Goal: Book appointment/travel/reservation

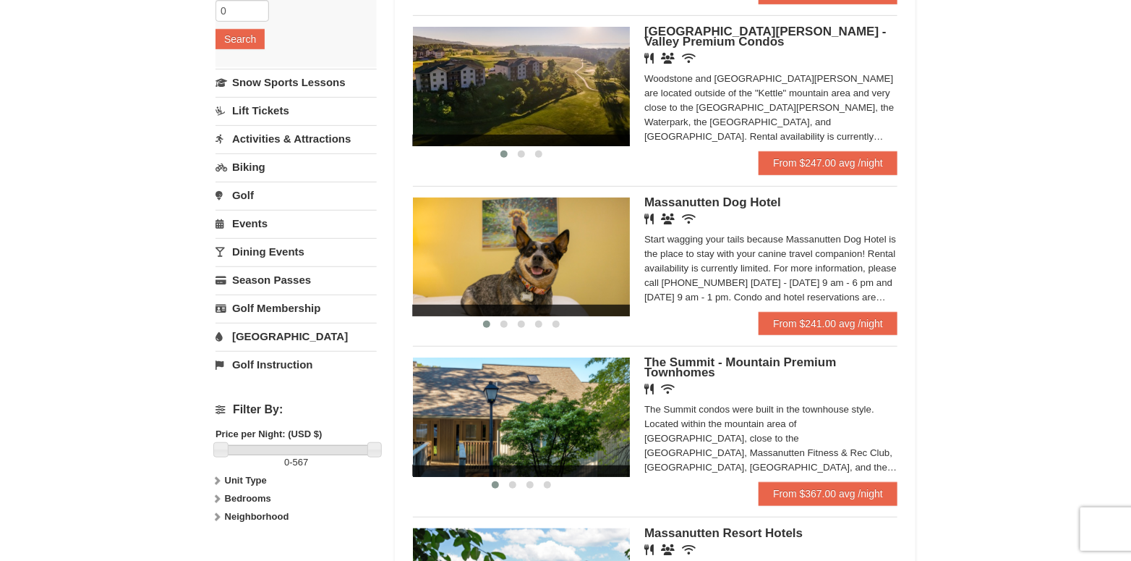
scroll to position [145, 0]
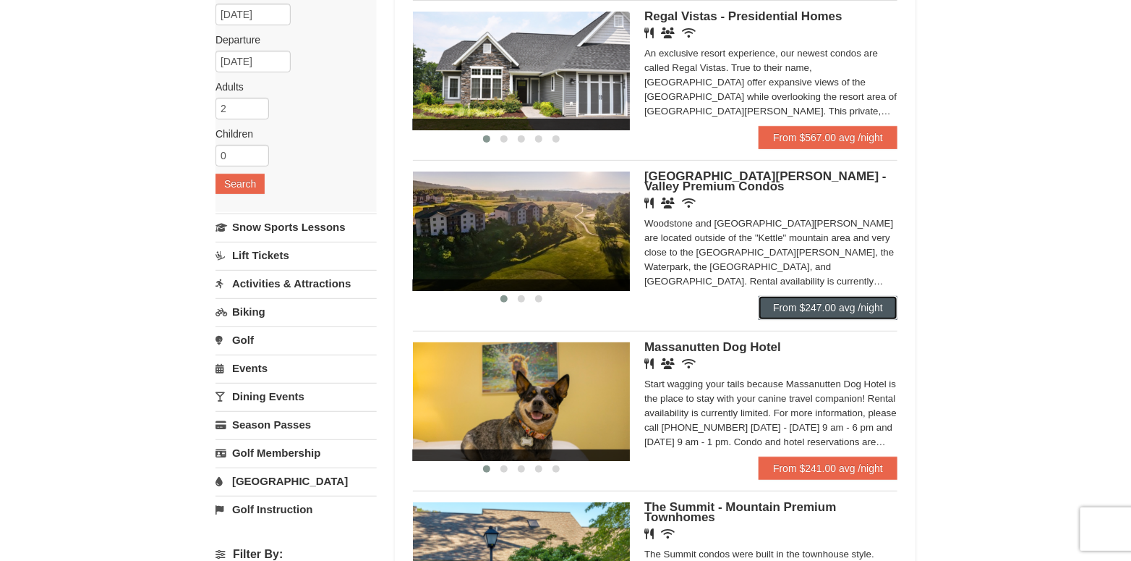
click at [831, 319] on link "From $247.00 avg /night" at bounding box center [828, 307] width 139 height 23
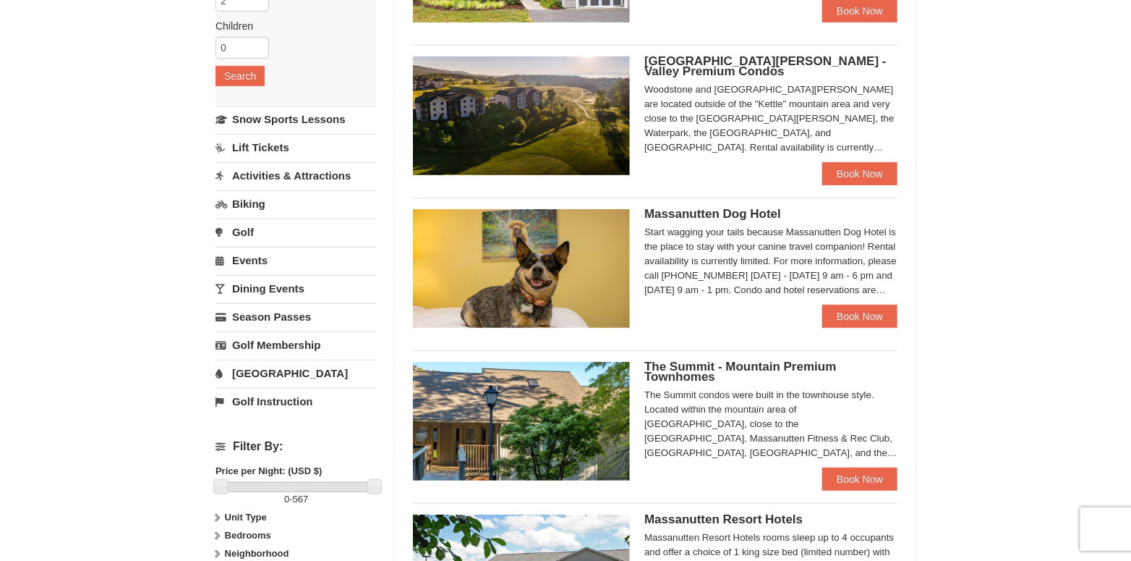
scroll to position [217, 0]
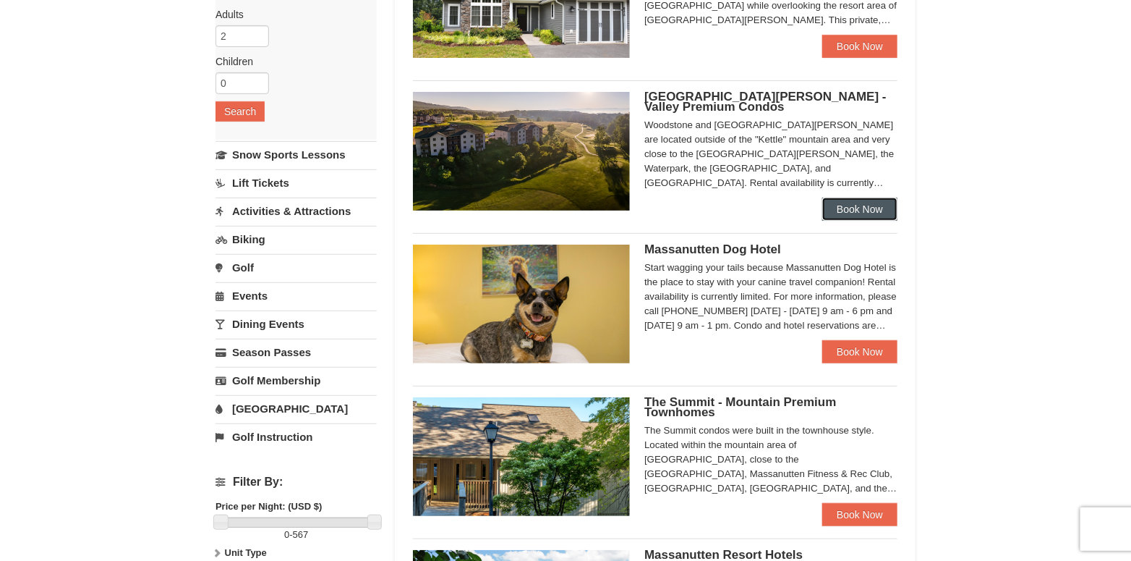
click at [872, 208] on link "Book Now" at bounding box center [860, 208] width 75 height 23
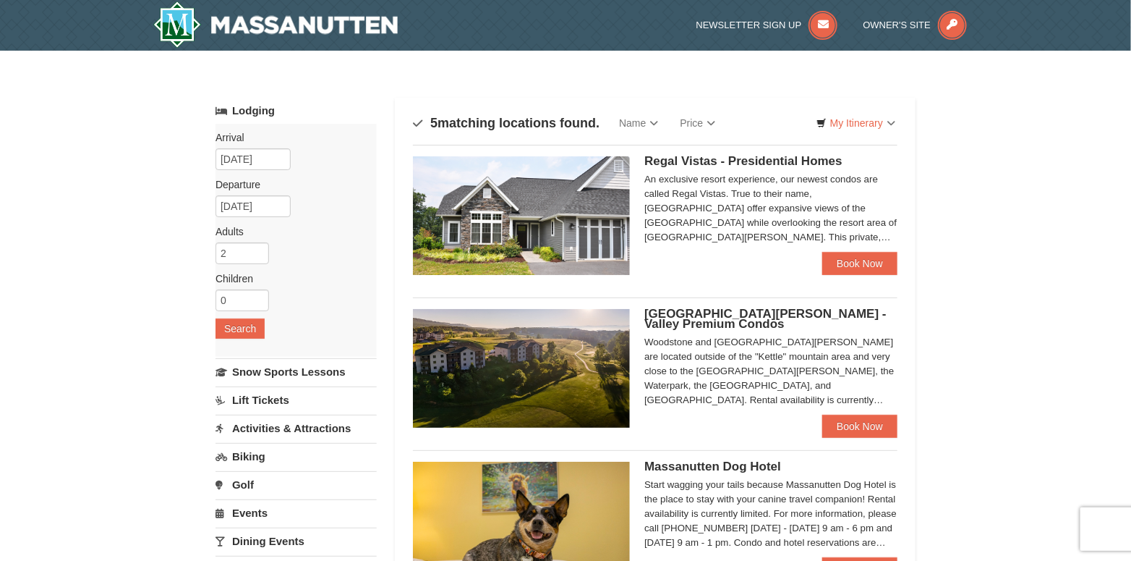
click at [731, 156] on span "Regal Vistas - Presidential Homes" at bounding box center [744, 161] width 198 height 14
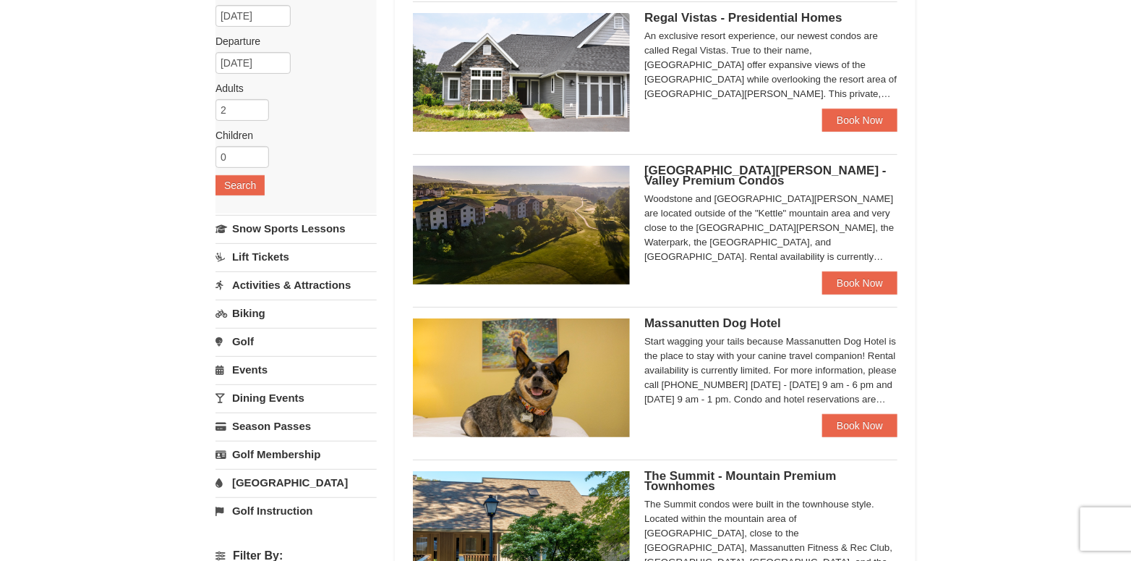
scroll to position [145, 0]
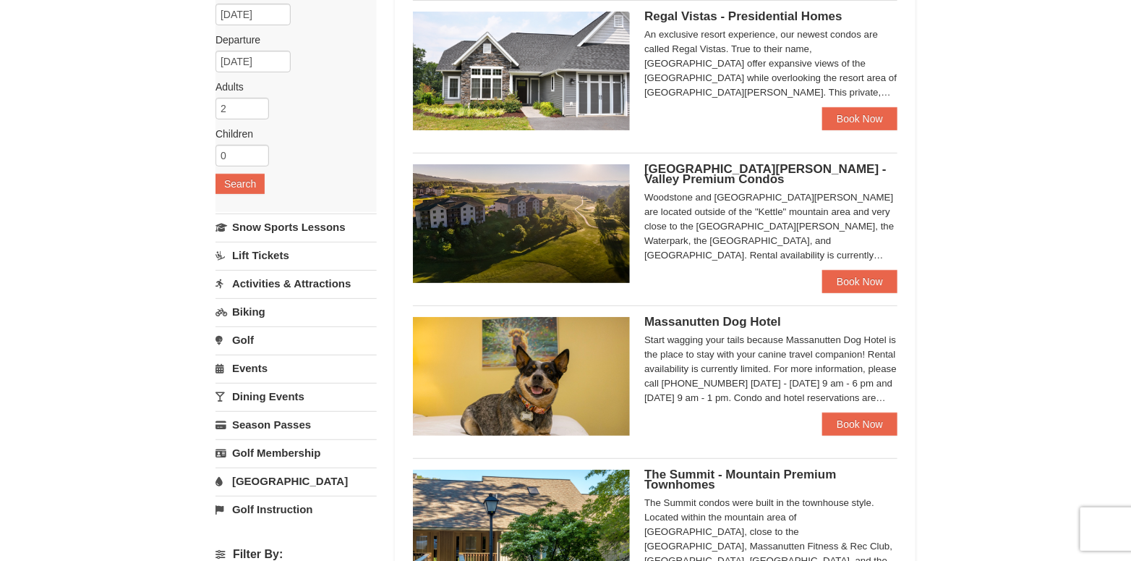
click at [734, 170] on span "[GEOGRAPHIC_DATA][PERSON_NAME] - Valley Premium Condos" at bounding box center [766, 174] width 242 height 24
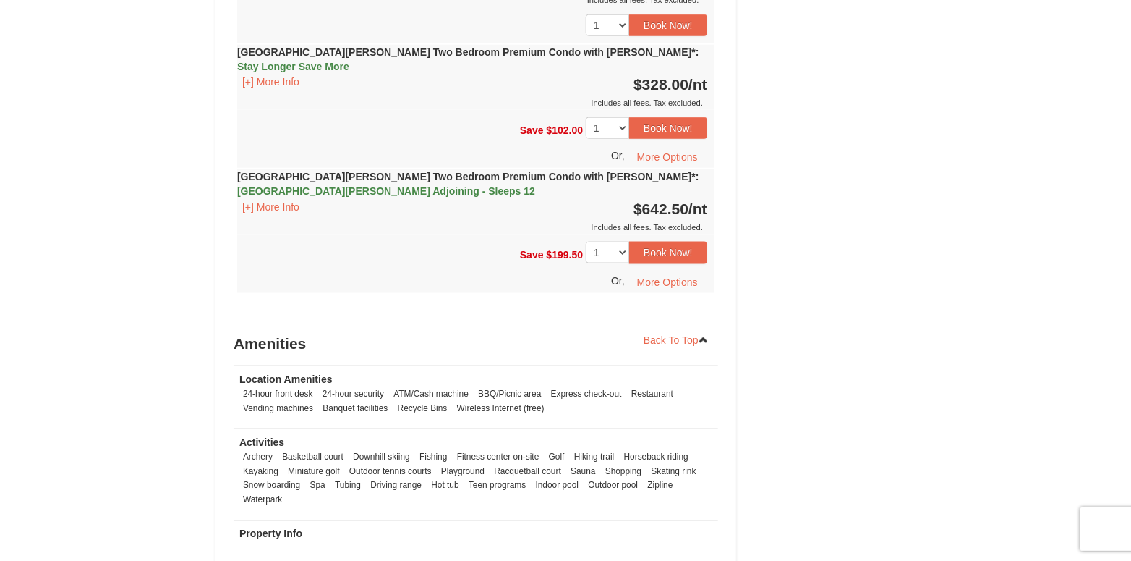
scroll to position [3183, 0]
